Goal: Information Seeking & Learning: Learn about a topic

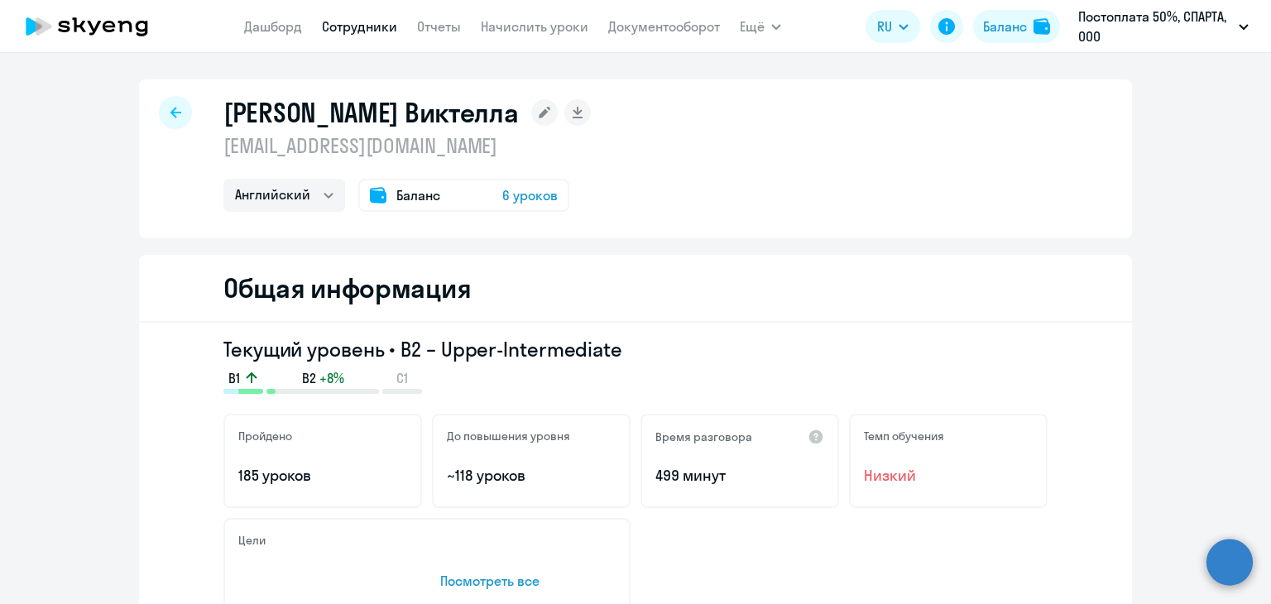
select select "english"
click at [170, 115] on icon at bounding box center [175, 112] width 11 height 11
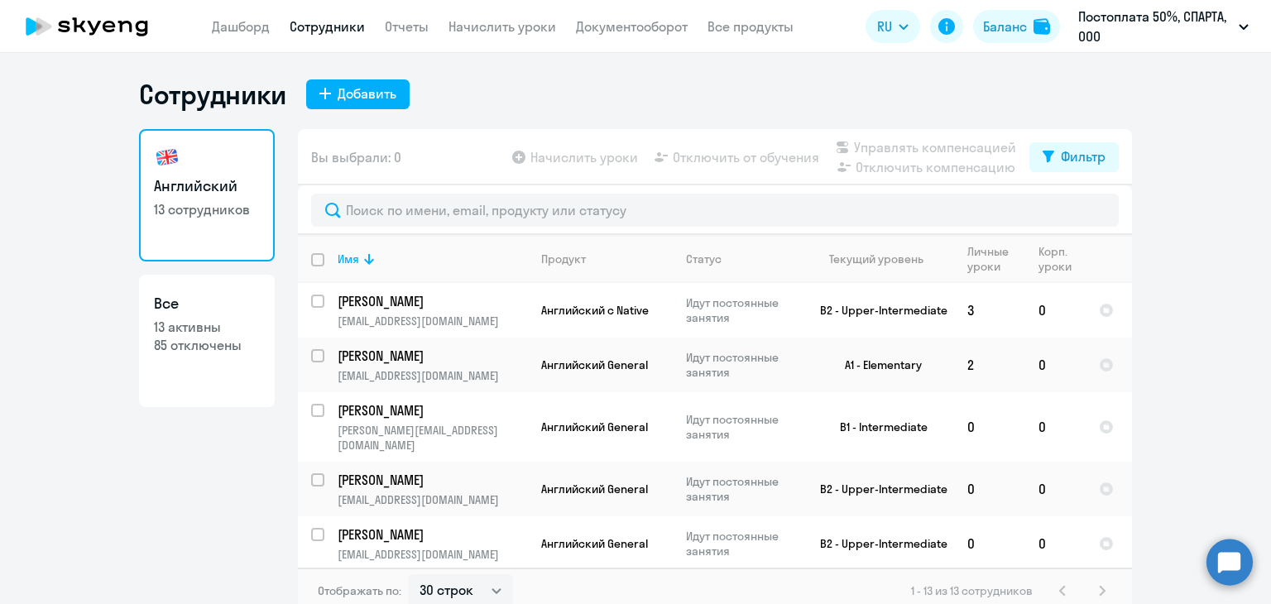
select select "30"
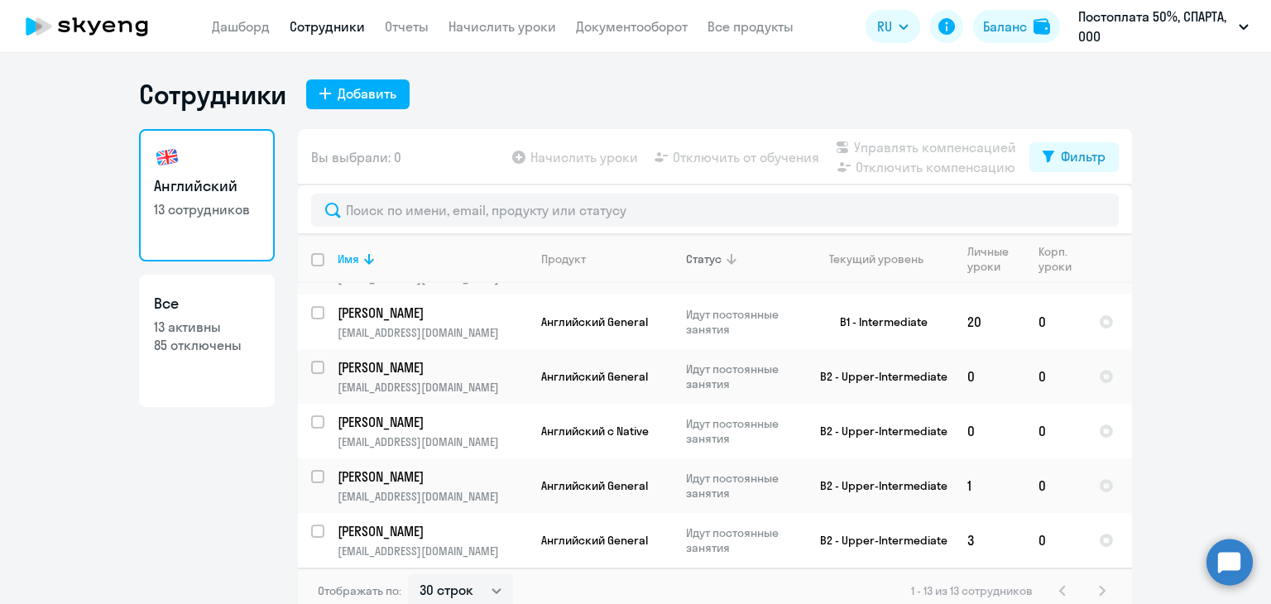
scroll to position [430, 0]
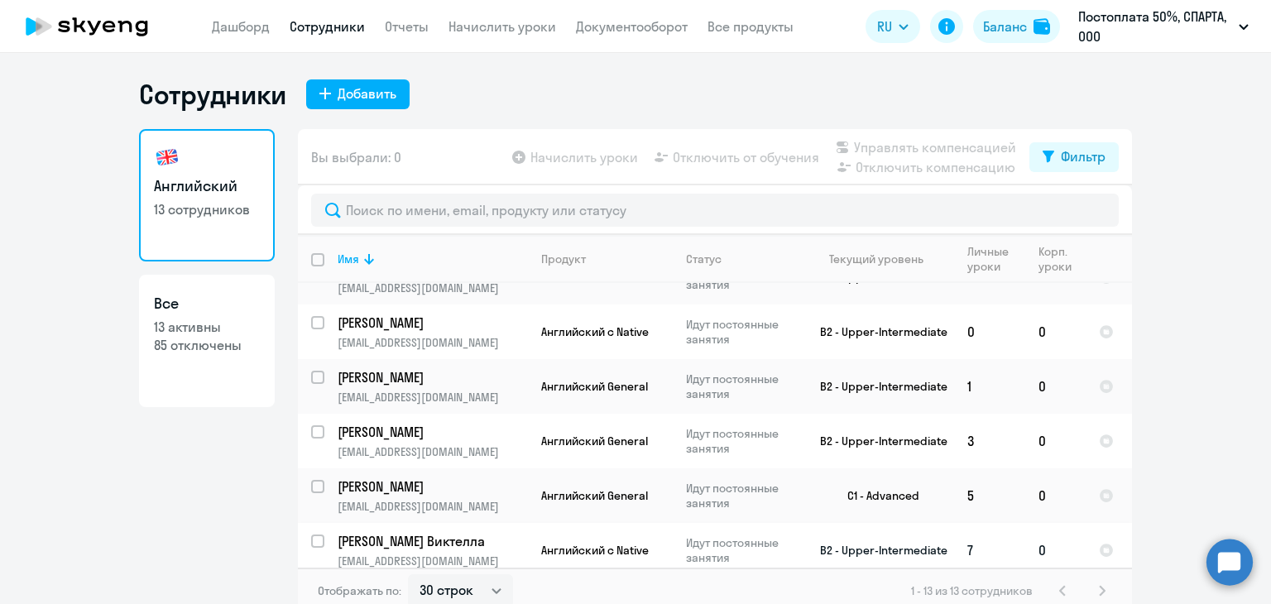
click at [861, 536] on td "B2 - Upper-Intermediate" at bounding box center [877, 550] width 154 height 55
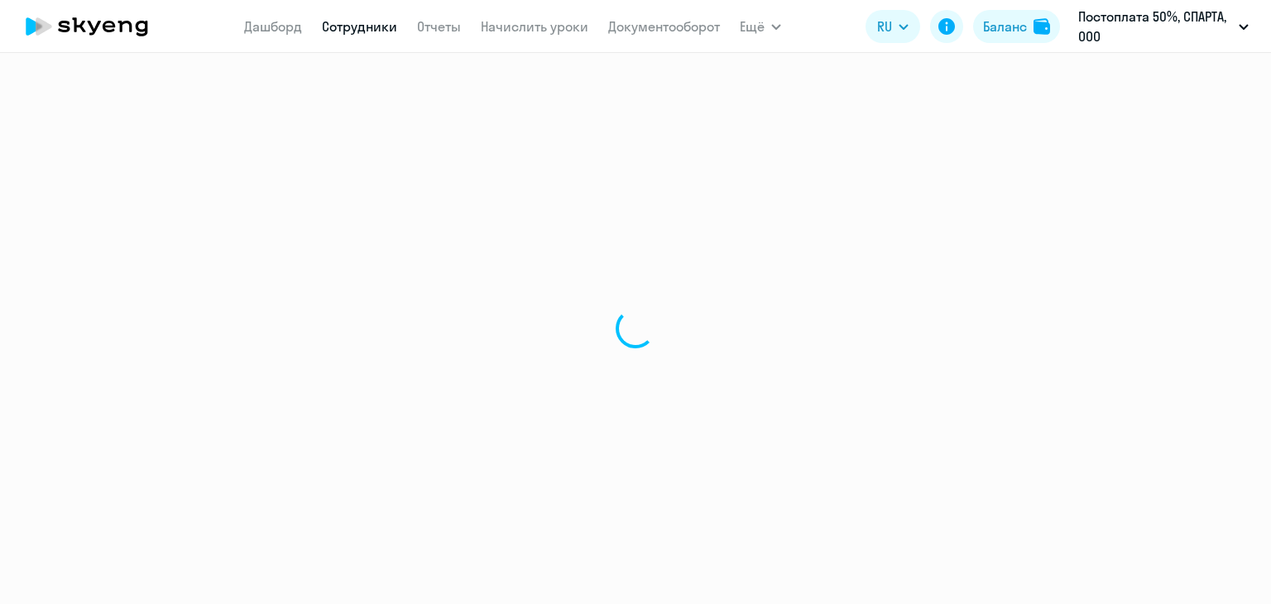
select select "30"
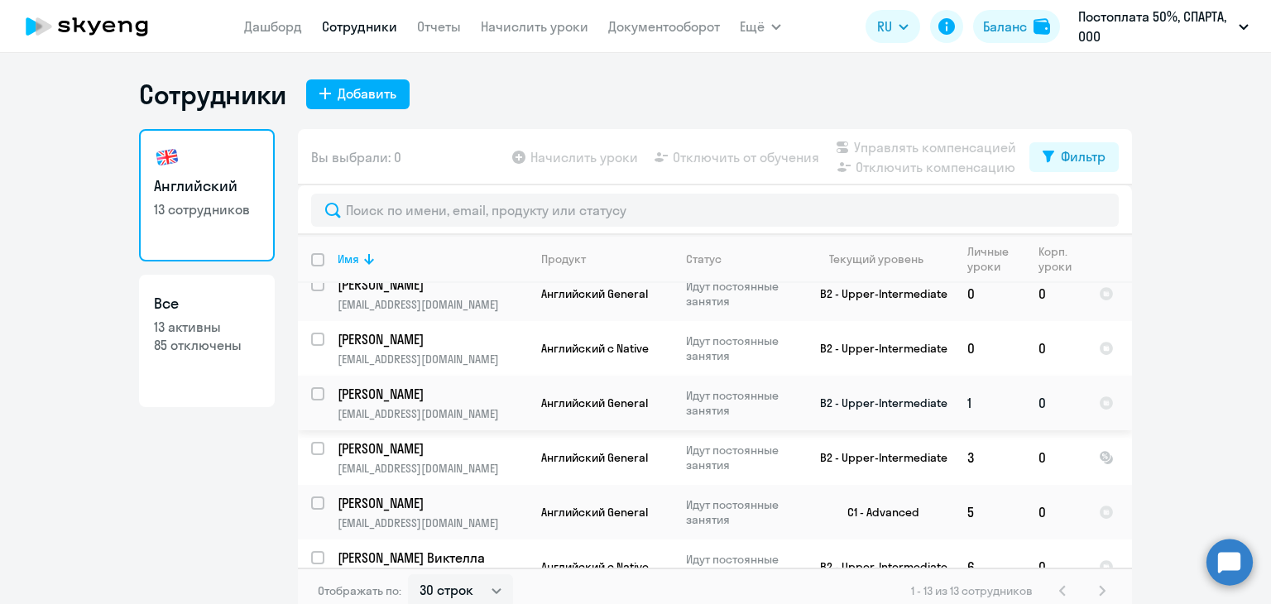
scroll to position [430, 0]
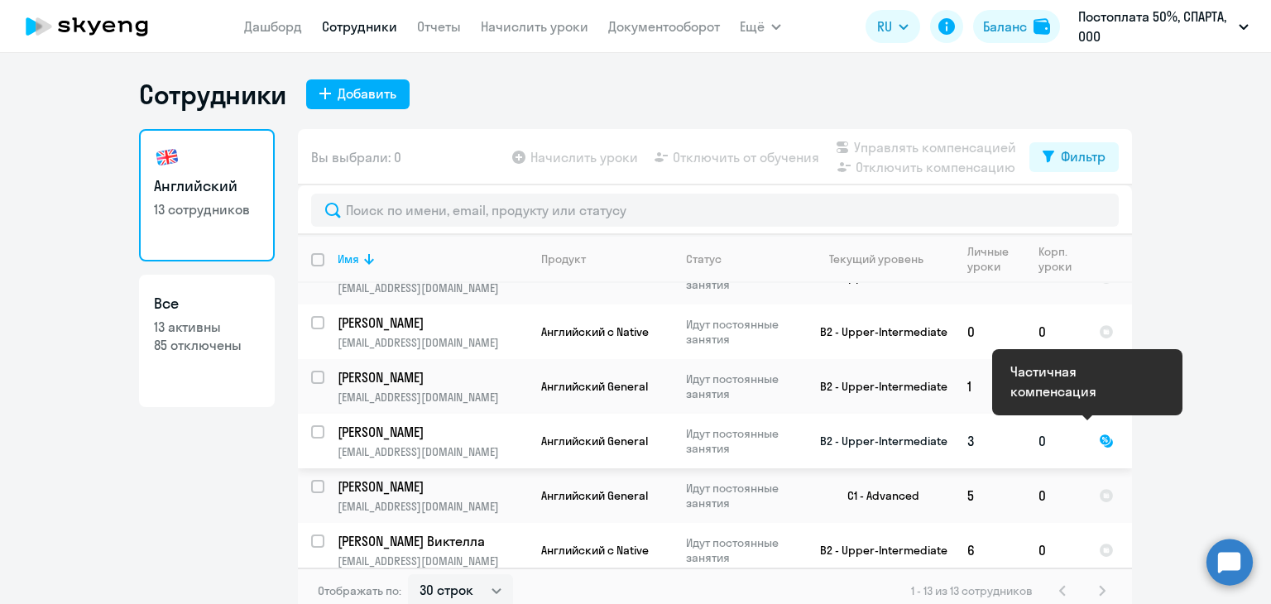
click at [1099, 434] on div at bounding box center [1106, 441] width 15 height 15
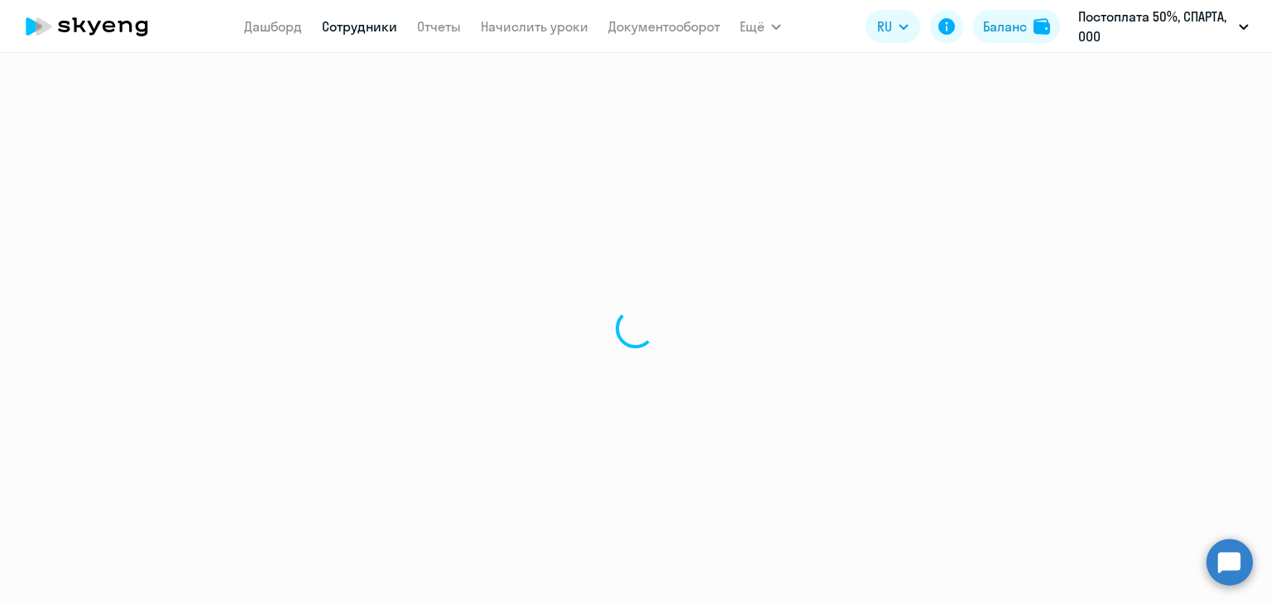
select select "english"
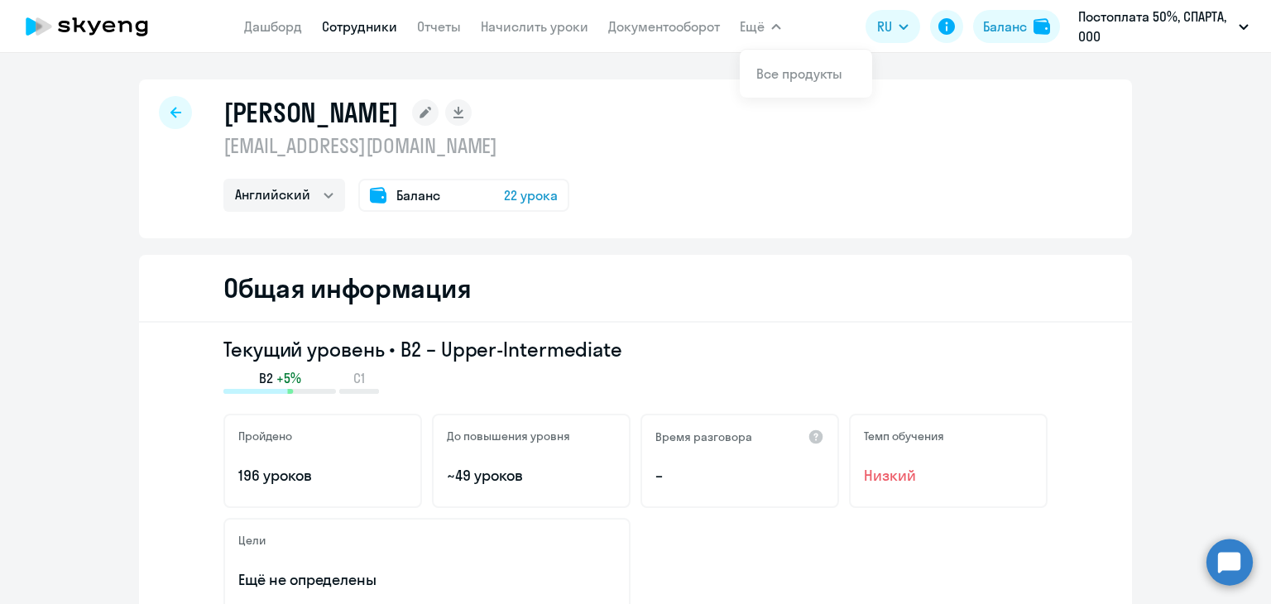
click at [187, 117] on div "Астафьева Ирина pav.caterina@yandex.ru Английский Баланс 22 урока" at bounding box center [635, 158] width 993 height 159
click at [170, 117] on icon at bounding box center [175, 112] width 11 height 11
select select "30"
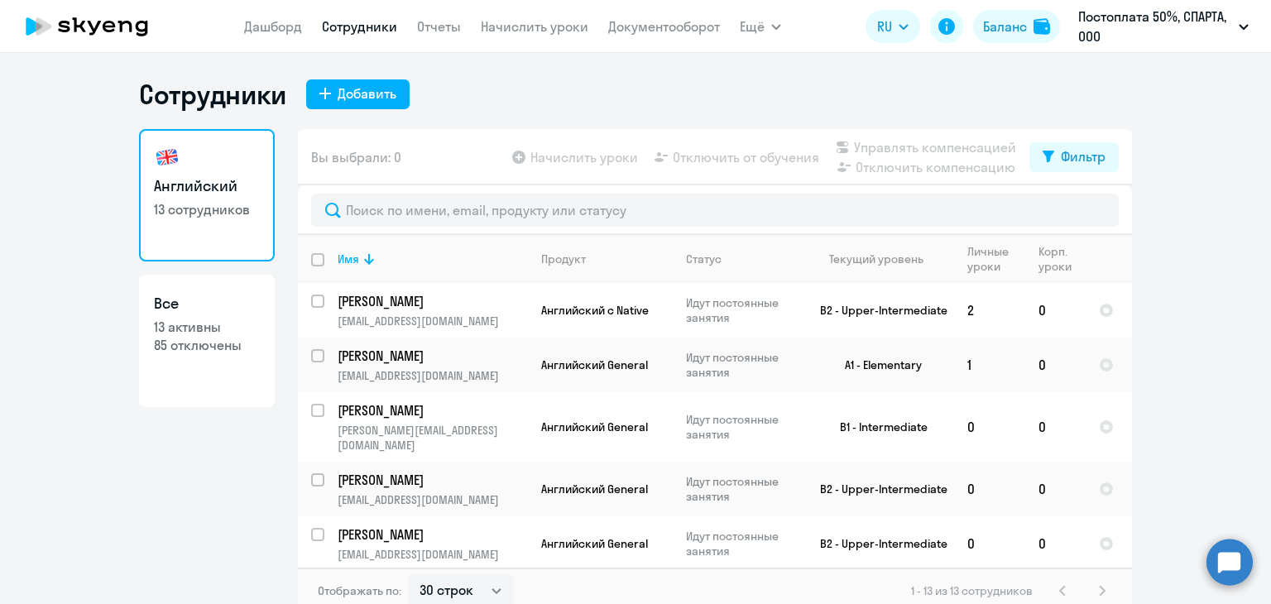
click at [1163, 97] on ng-component "Сотрудники Добавить Английский 13 сотрудников Все 13 активны 85 отключены Вы вы…" at bounding box center [635, 346] width 1271 height 536
